Goal: Transaction & Acquisition: Book appointment/travel/reservation

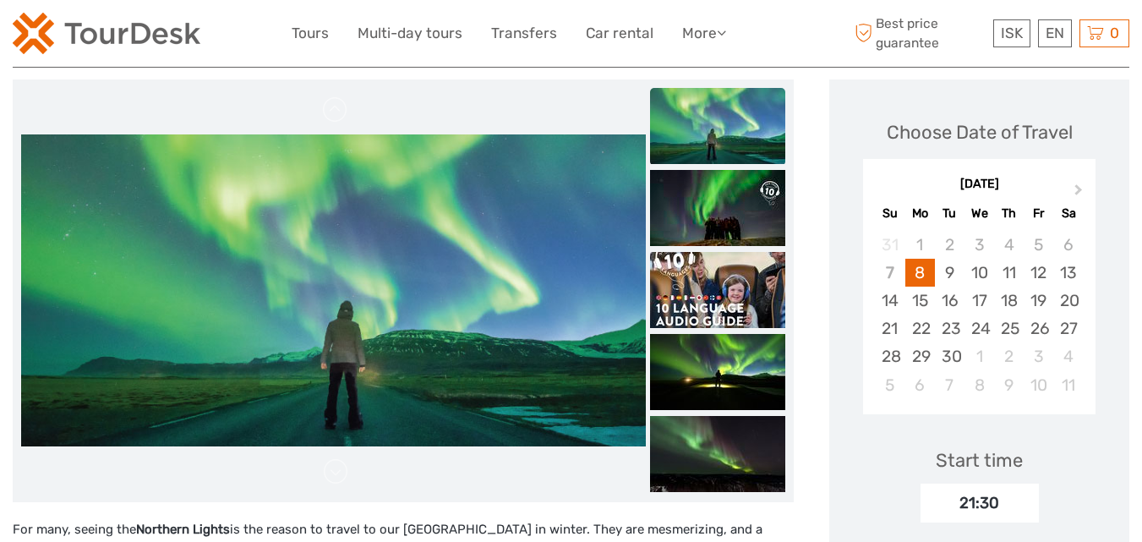
scroll to position [169, 0]
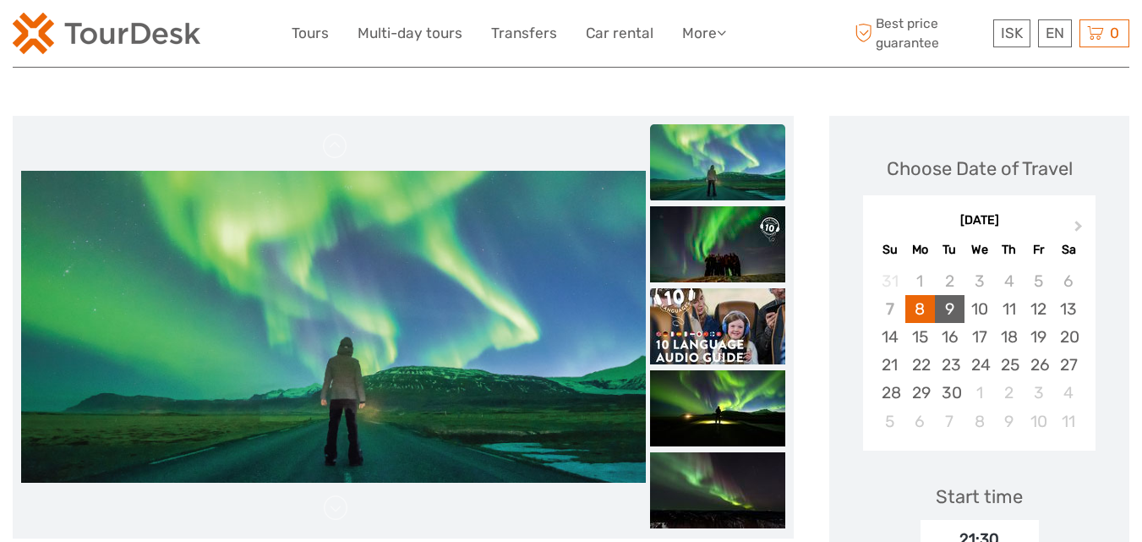
click at [950, 313] on div "9" at bounding box center [950, 309] width 30 height 28
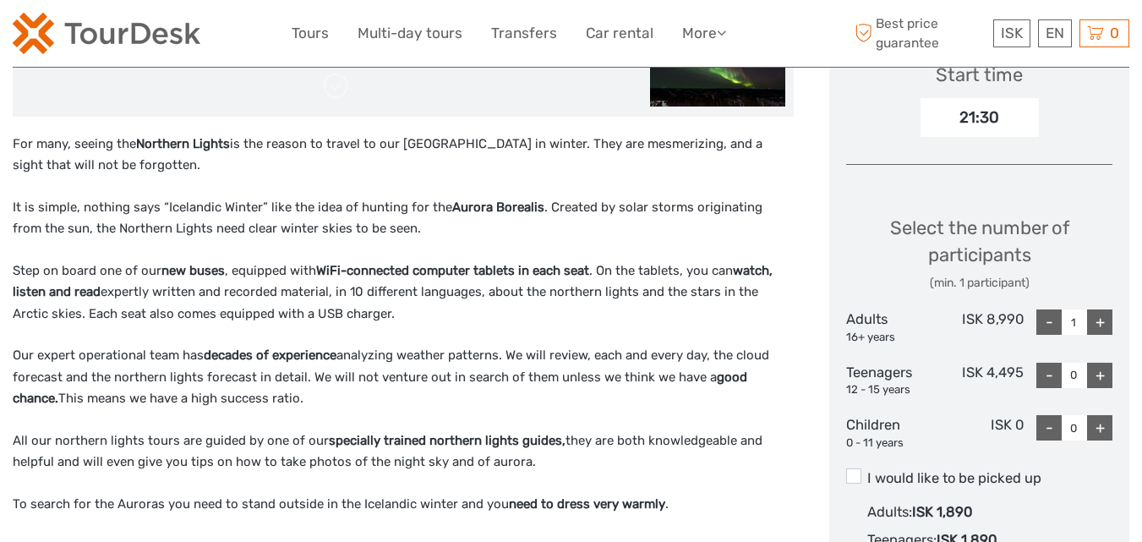
scroll to position [592, 0]
click at [1098, 328] on div "+" at bounding box center [1099, 321] width 25 height 25
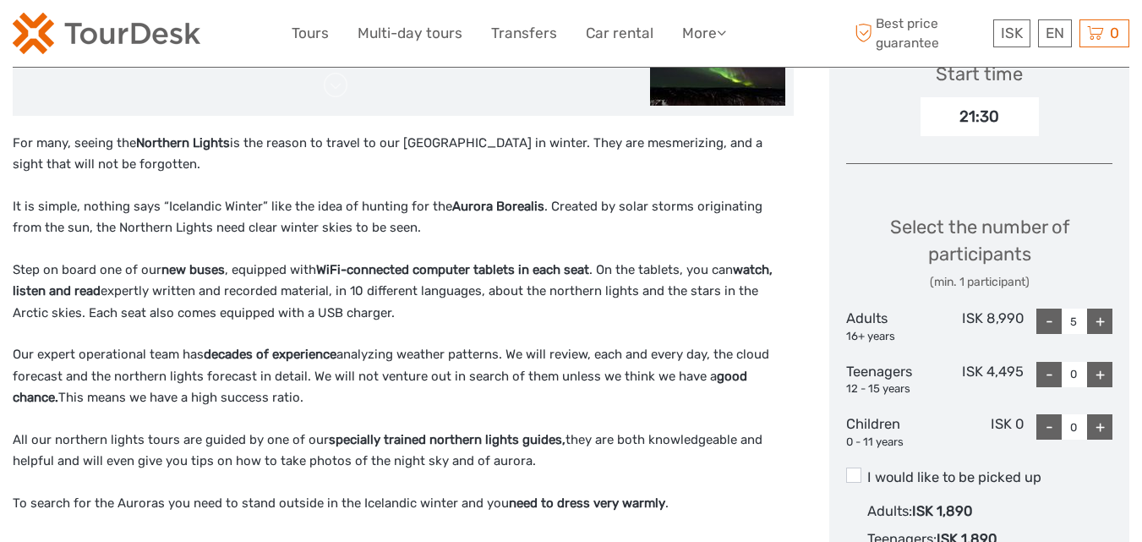
click at [1098, 328] on div "+" at bounding box center [1099, 321] width 25 height 25
type input "6"
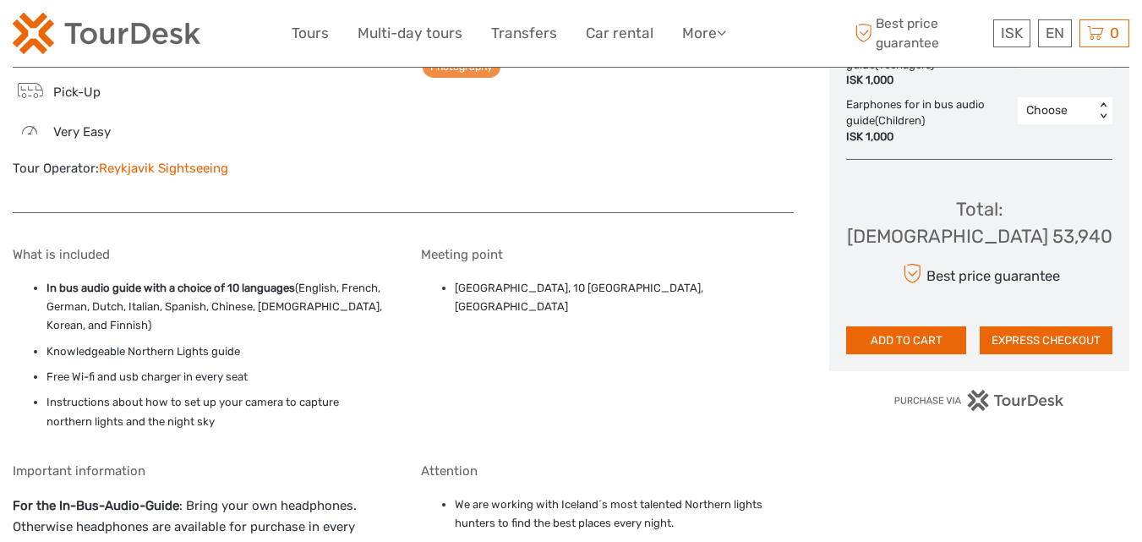
scroll to position [1133, 0]
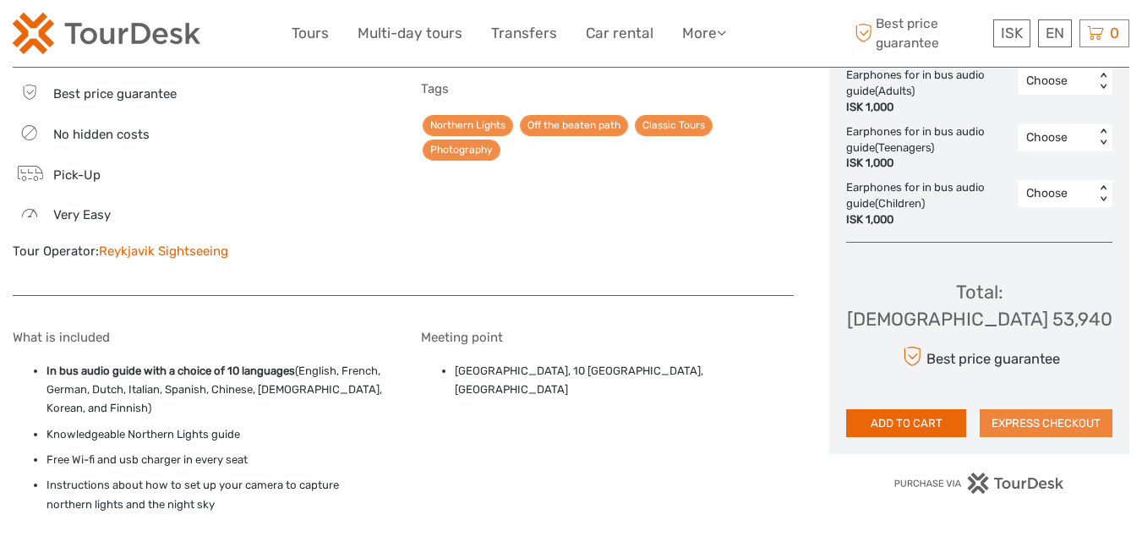
click at [1061, 410] on button "EXPRESS CHECKOUT" at bounding box center [1046, 423] width 133 height 29
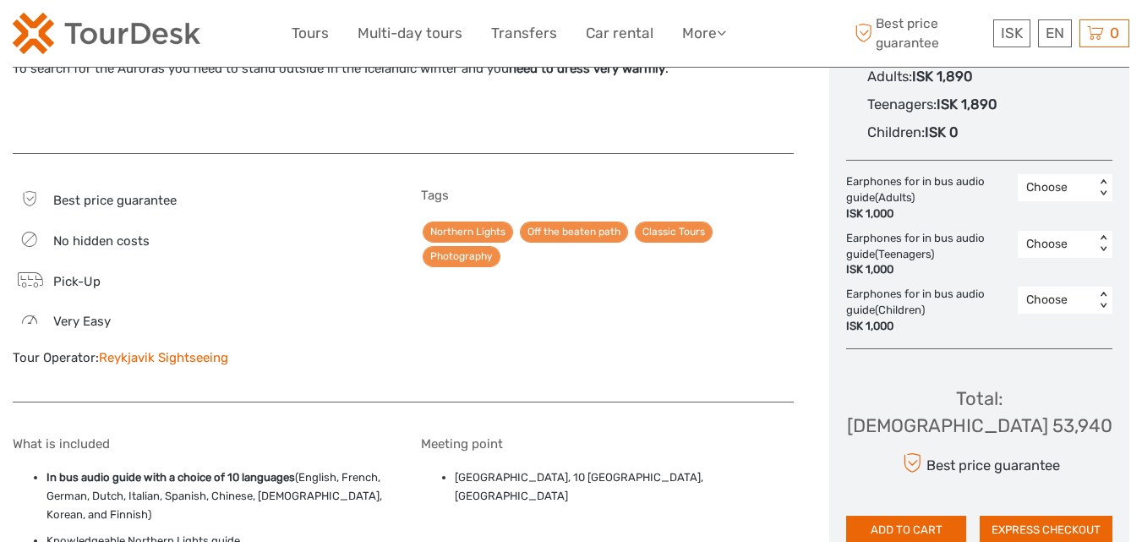
scroll to position [879, 0]
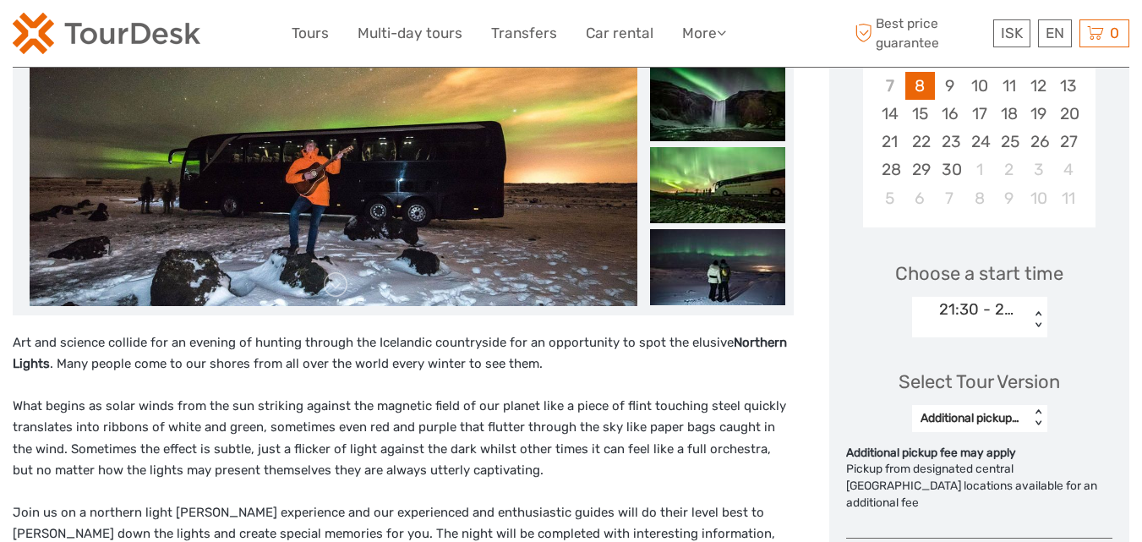
scroll to position [423, 0]
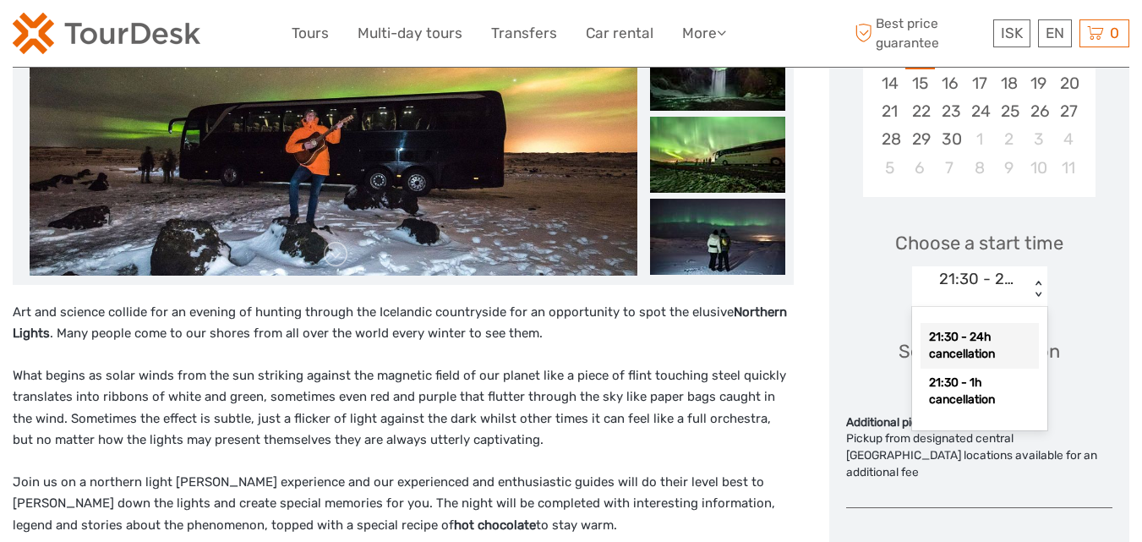
click at [991, 288] on div "21:30 - 24h cancellation" at bounding box center [980, 279] width 82 height 22
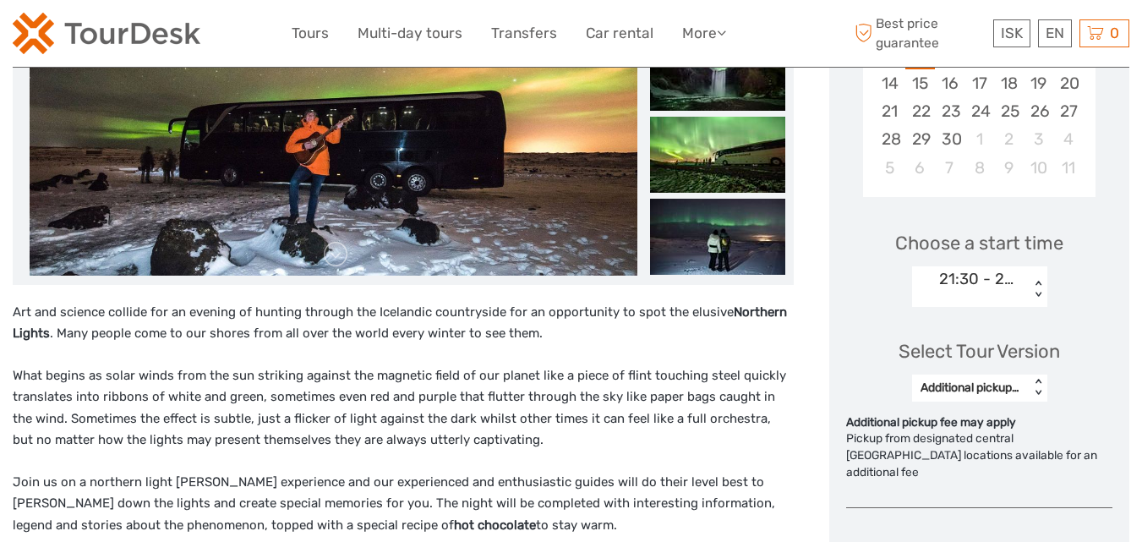
click at [991, 288] on div "21:30 - 24h cancellation" at bounding box center [980, 279] width 82 height 22
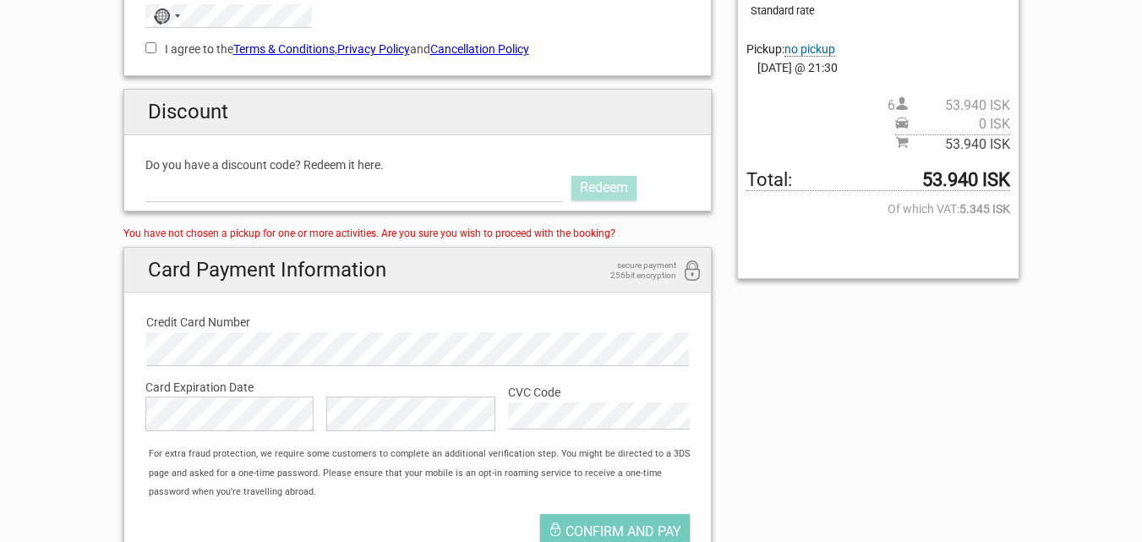
scroll to position [85, 0]
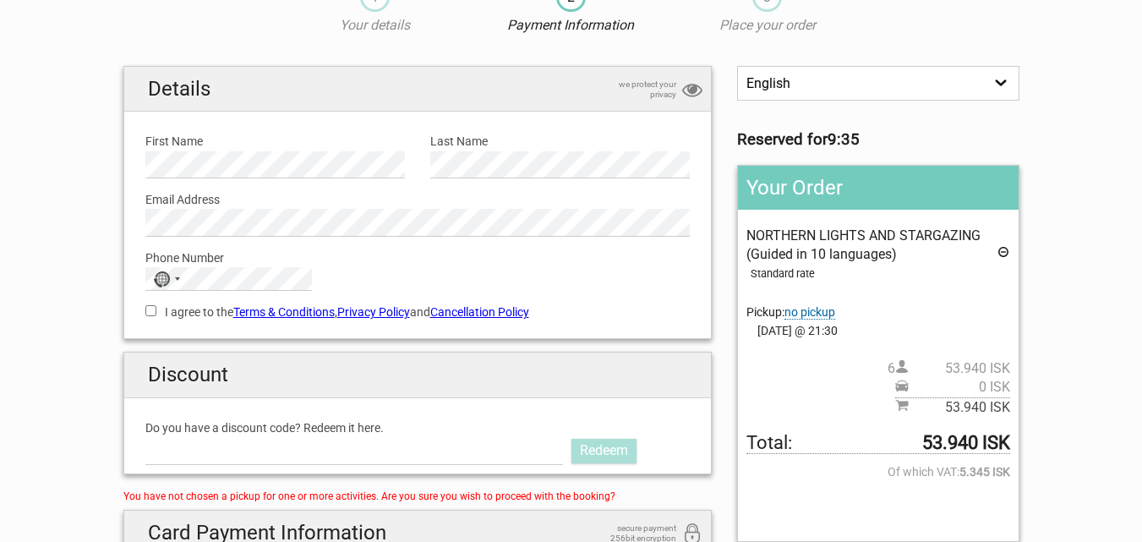
click at [808, 313] on span "no pickup" at bounding box center [810, 312] width 51 height 14
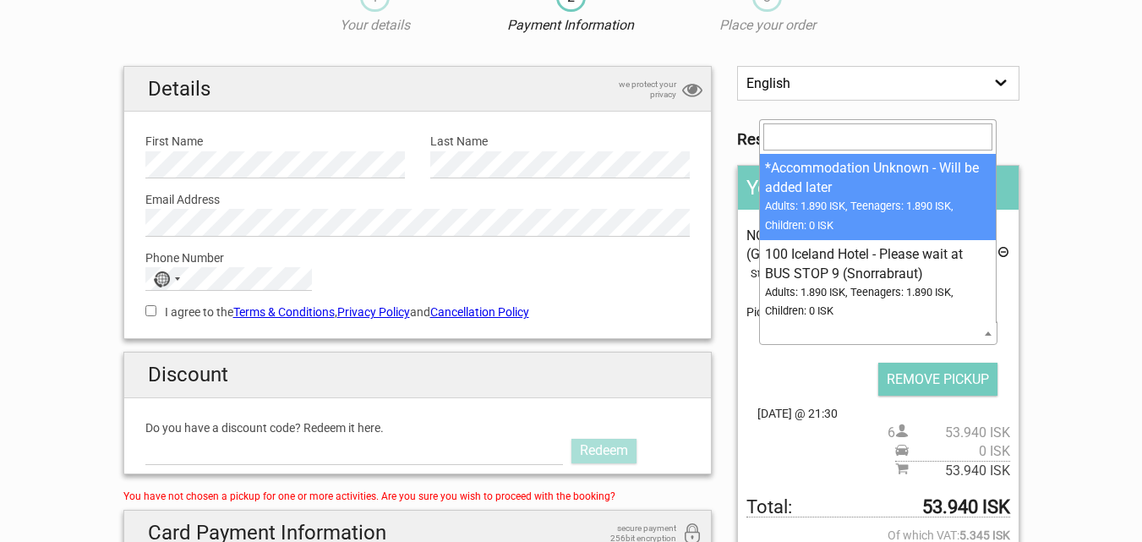
click at [846, 330] on span at bounding box center [878, 333] width 238 height 24
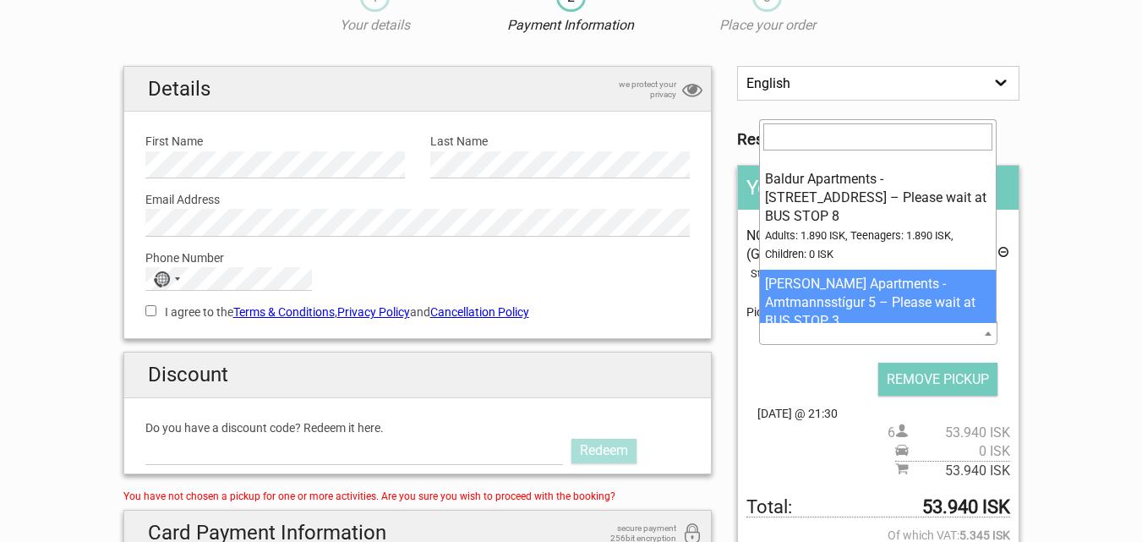
scroll to position [3213, 0]
